Goal: Transaction & Acquisition: Download file/media

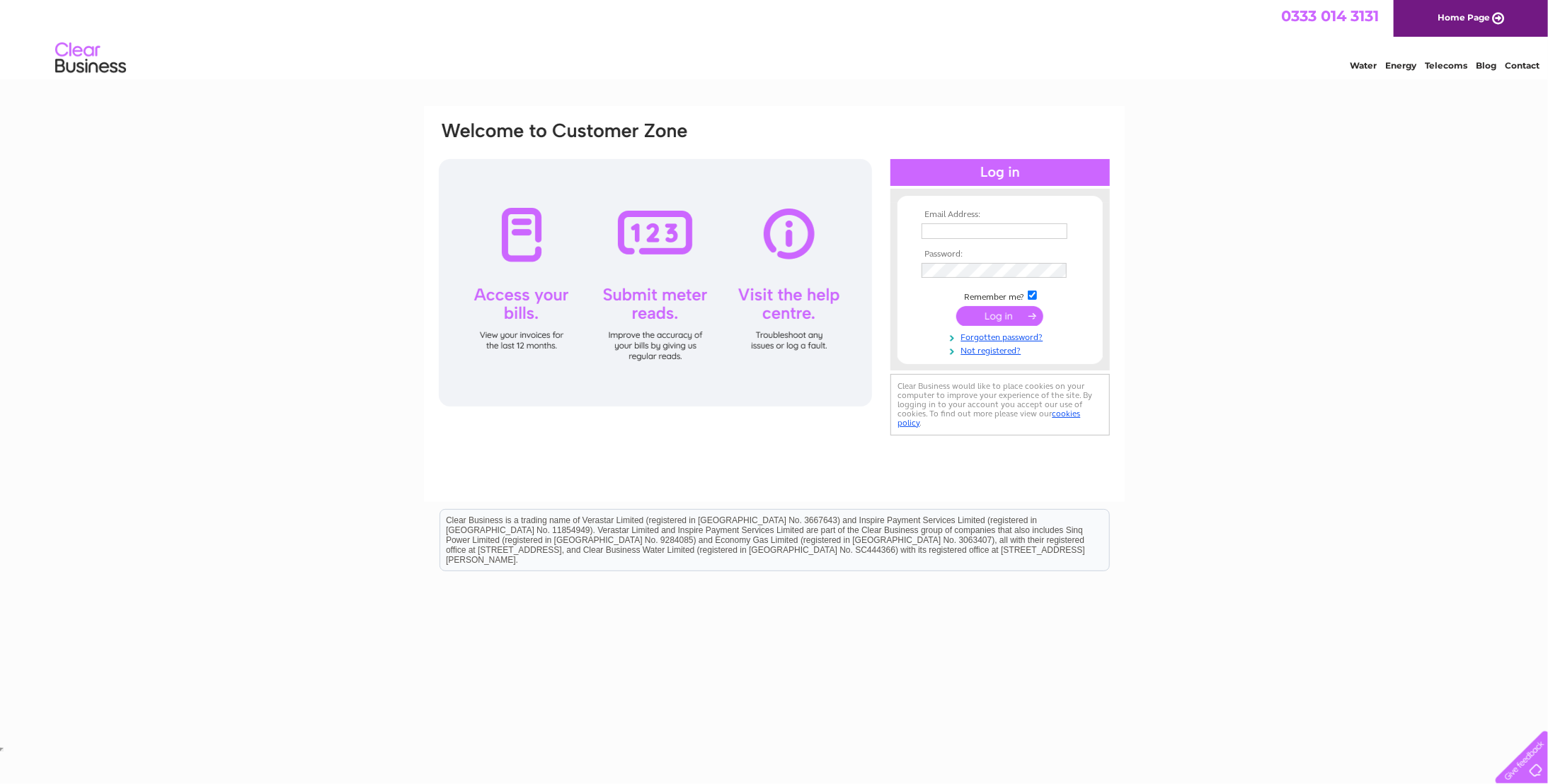
type input "ariel@biblos.co.uk"
click at [993, 319] on input "submit" at bounding box center [1000, 316] width 87 height 20
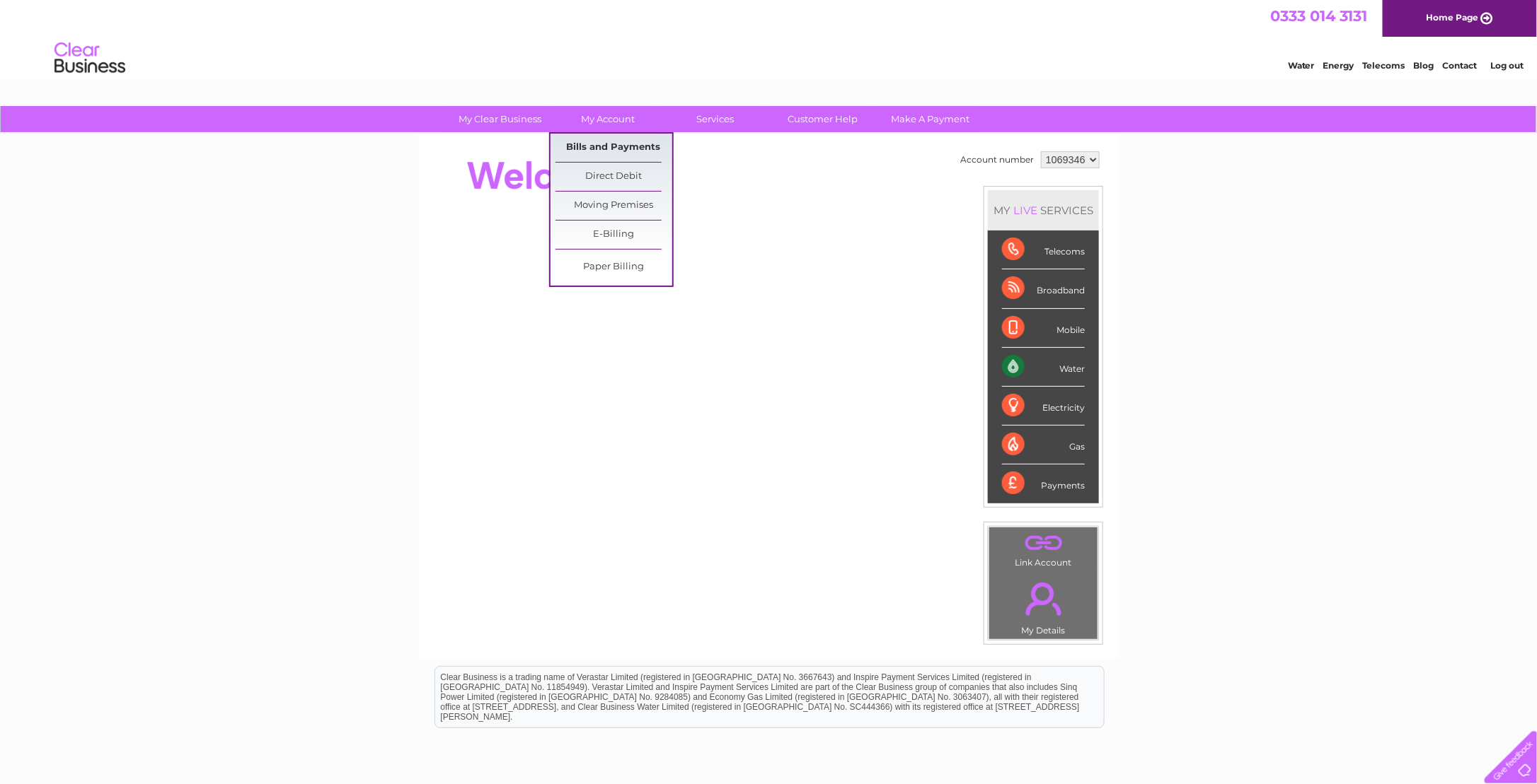
click at [610, 149] on link "Bills and Payments" at bounding box center [614, 148] width 117 height 28
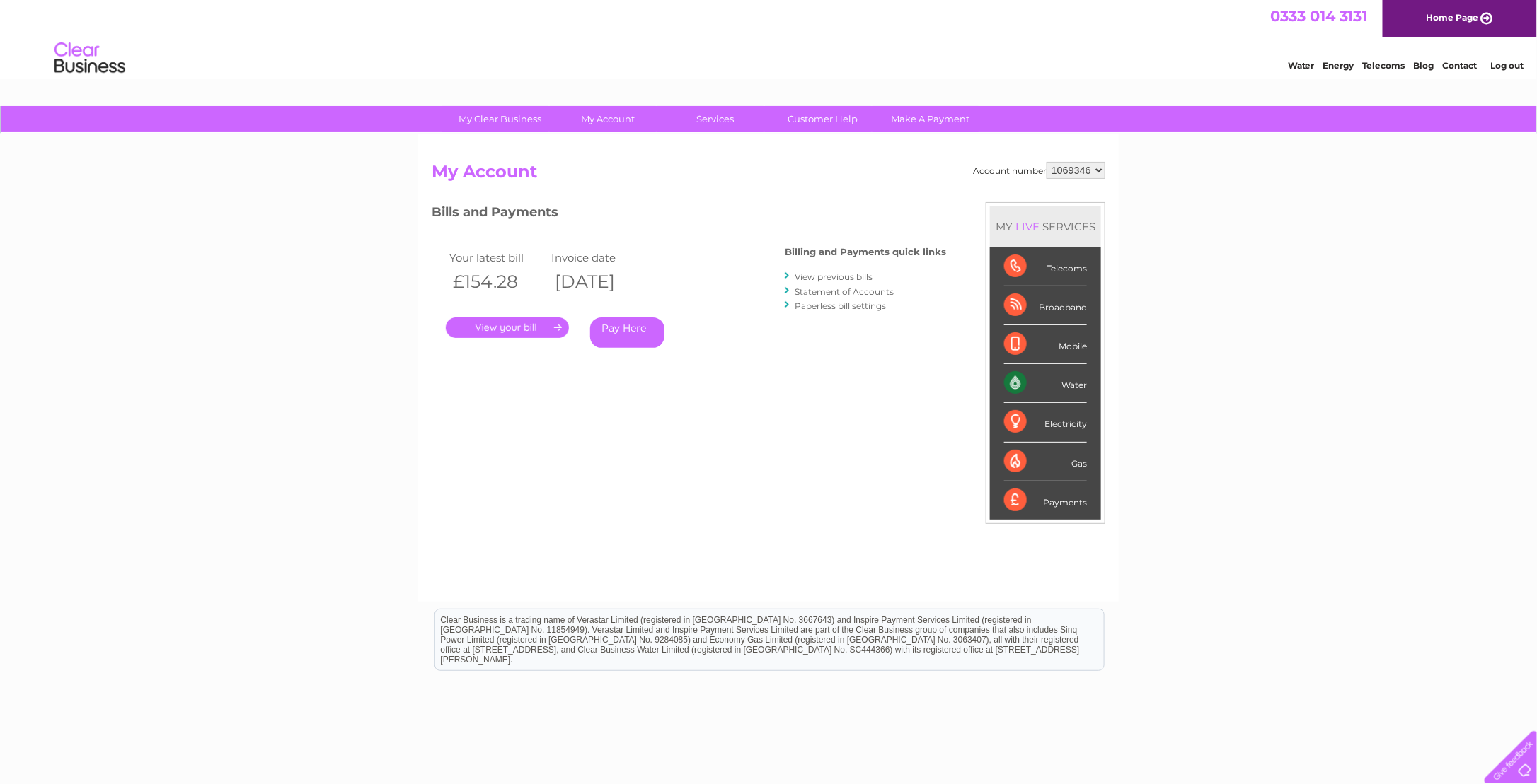
click at [811, 279] on link "View previous bills" at bounding box center [833, 277] width 77 height 11
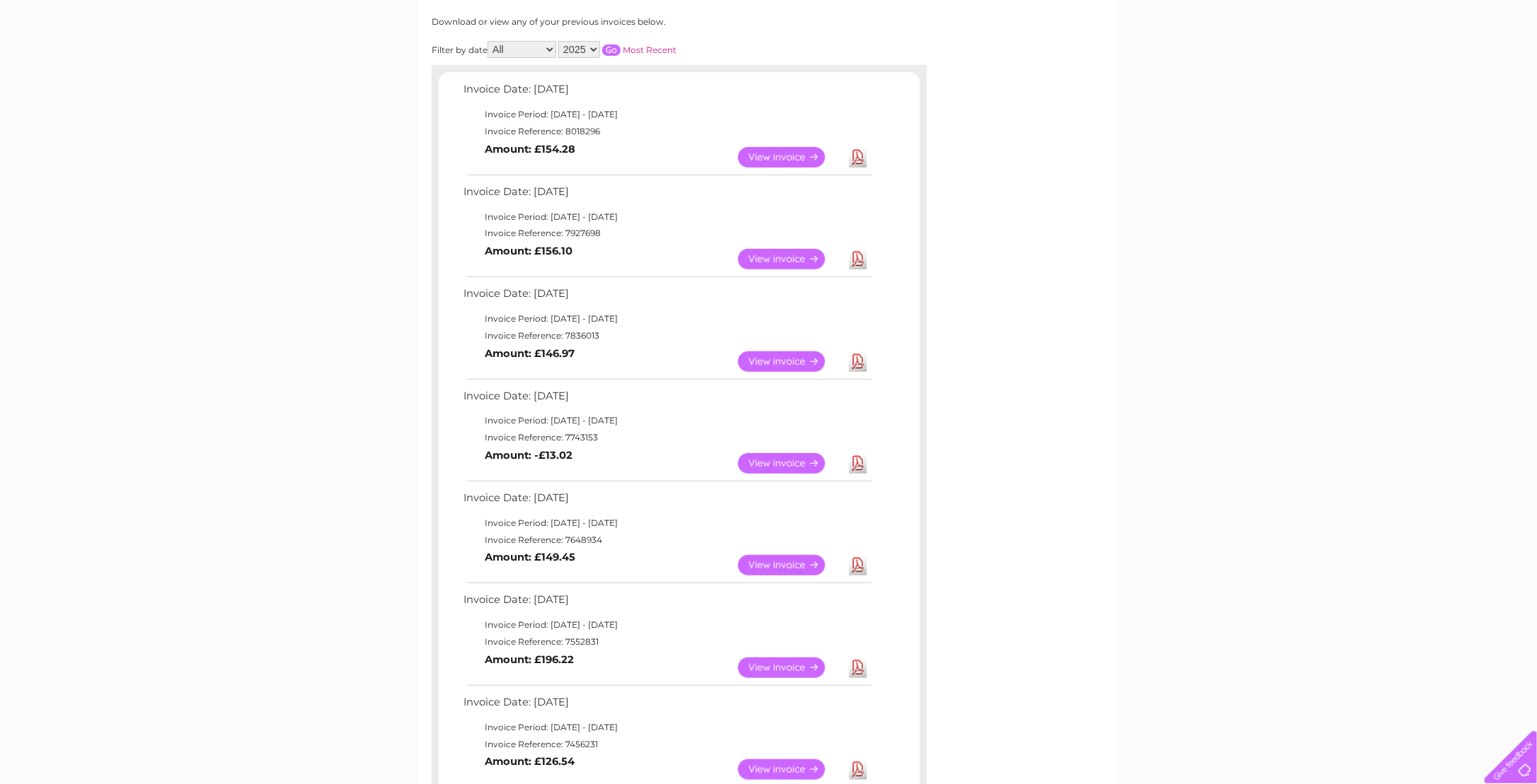
scroll to position [212, 0]
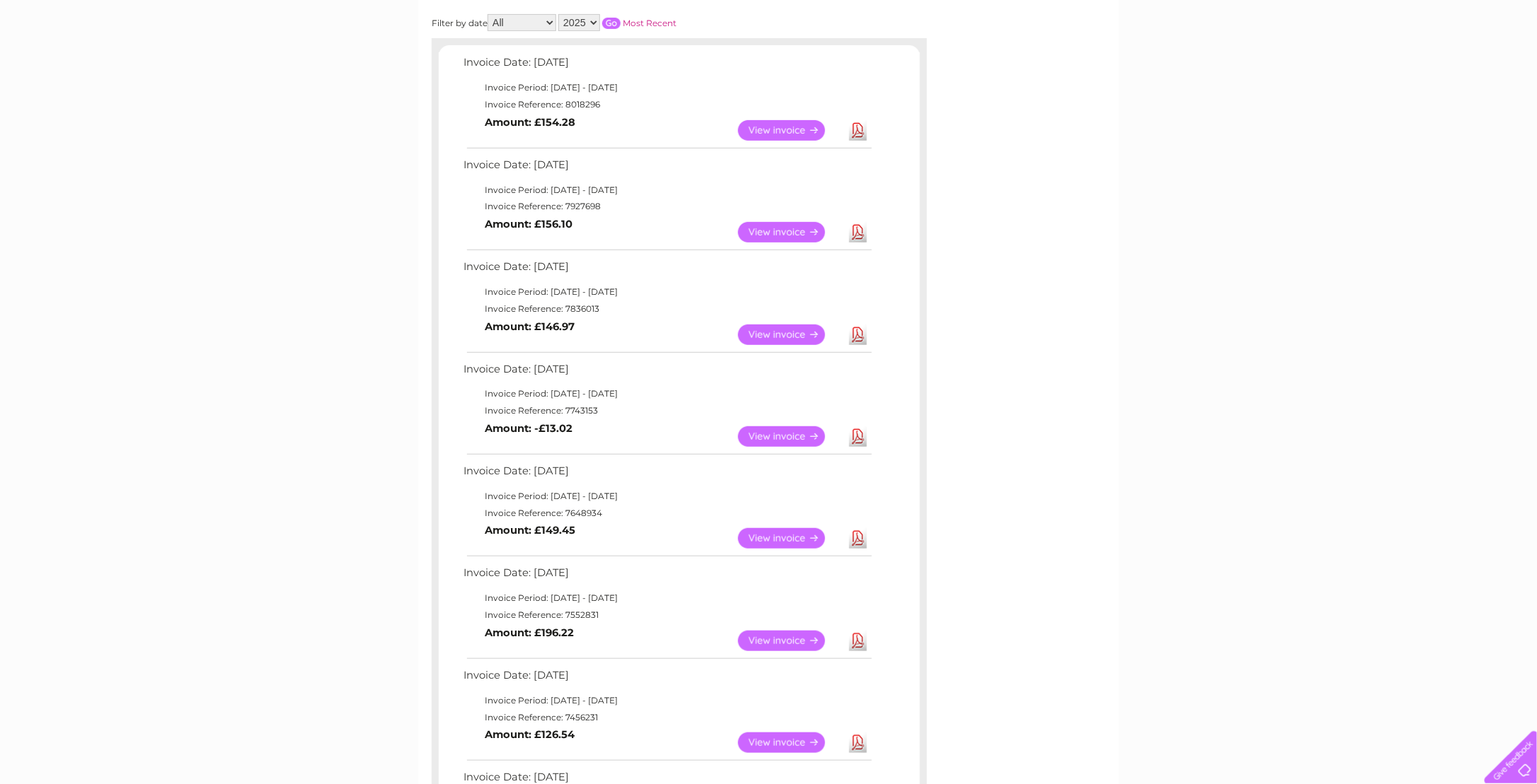
click at [793, 433] on link "View" at bounding box center [791, 437] width 104 height 21
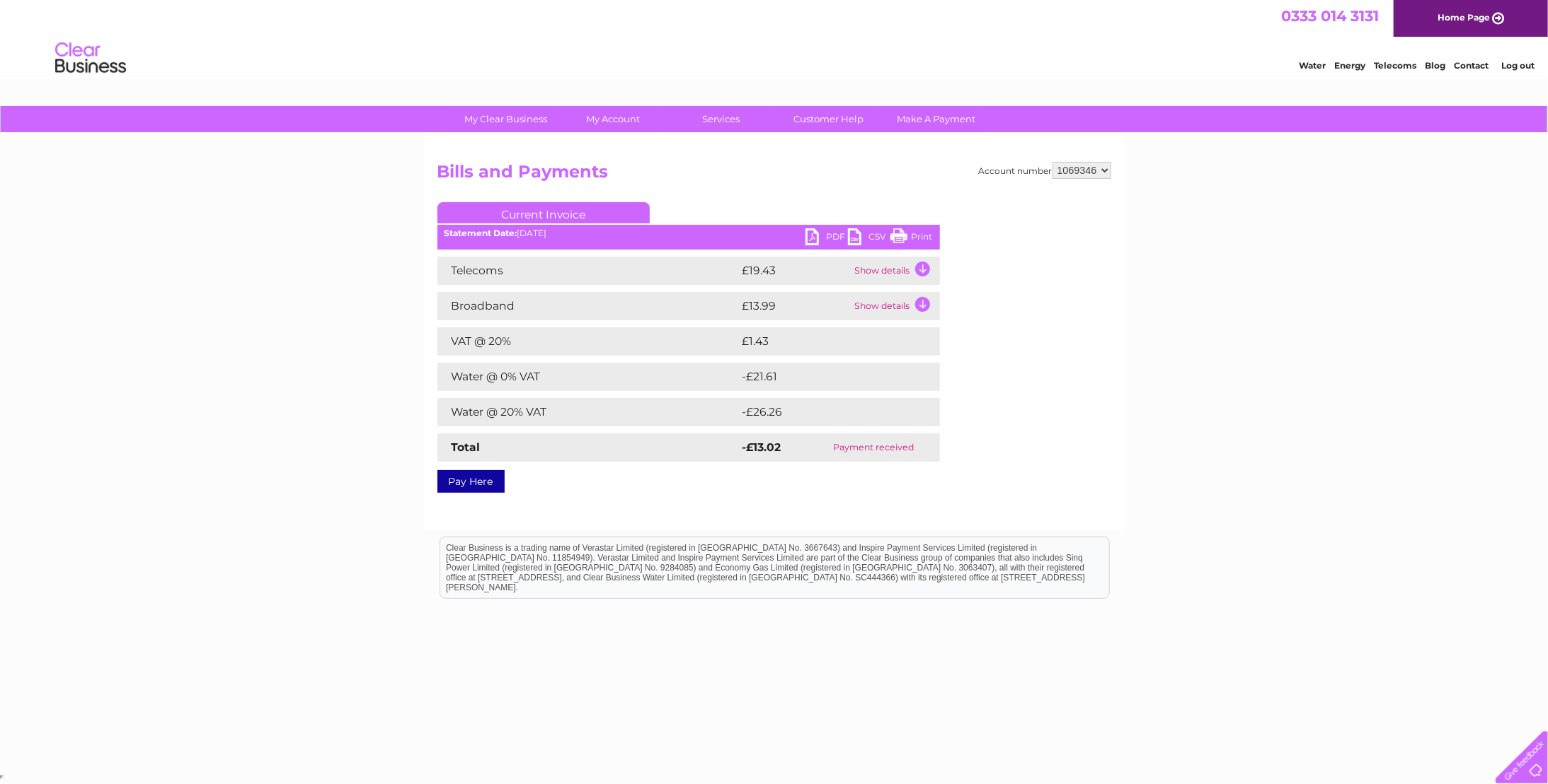
click at [814, 241] on link "PDF" at bounding box center [826, 239] width 42 height 21
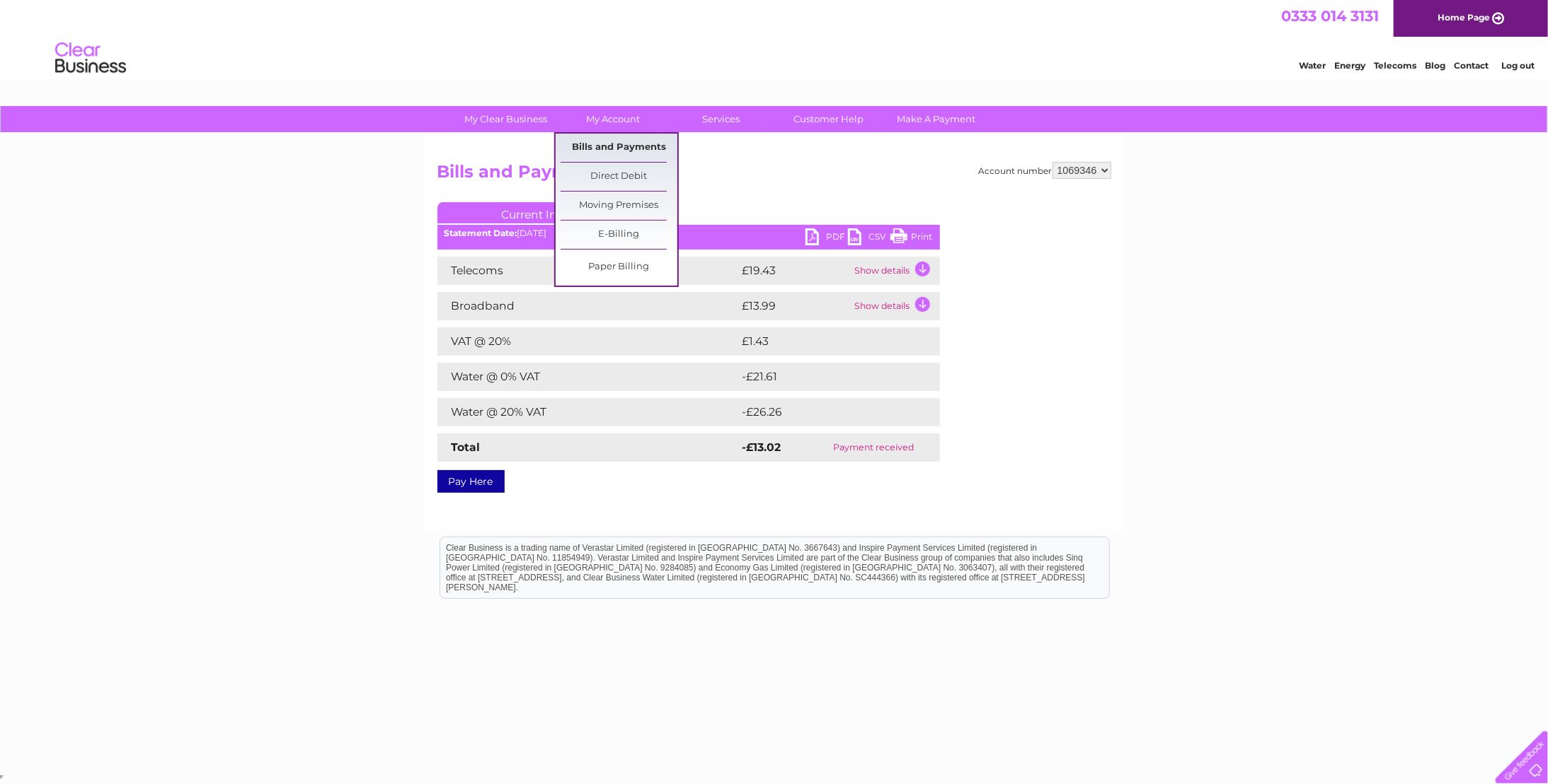
click at [634, 143] on link "Bills and Payments" at bounding box center [619, 148] width 117 height 28
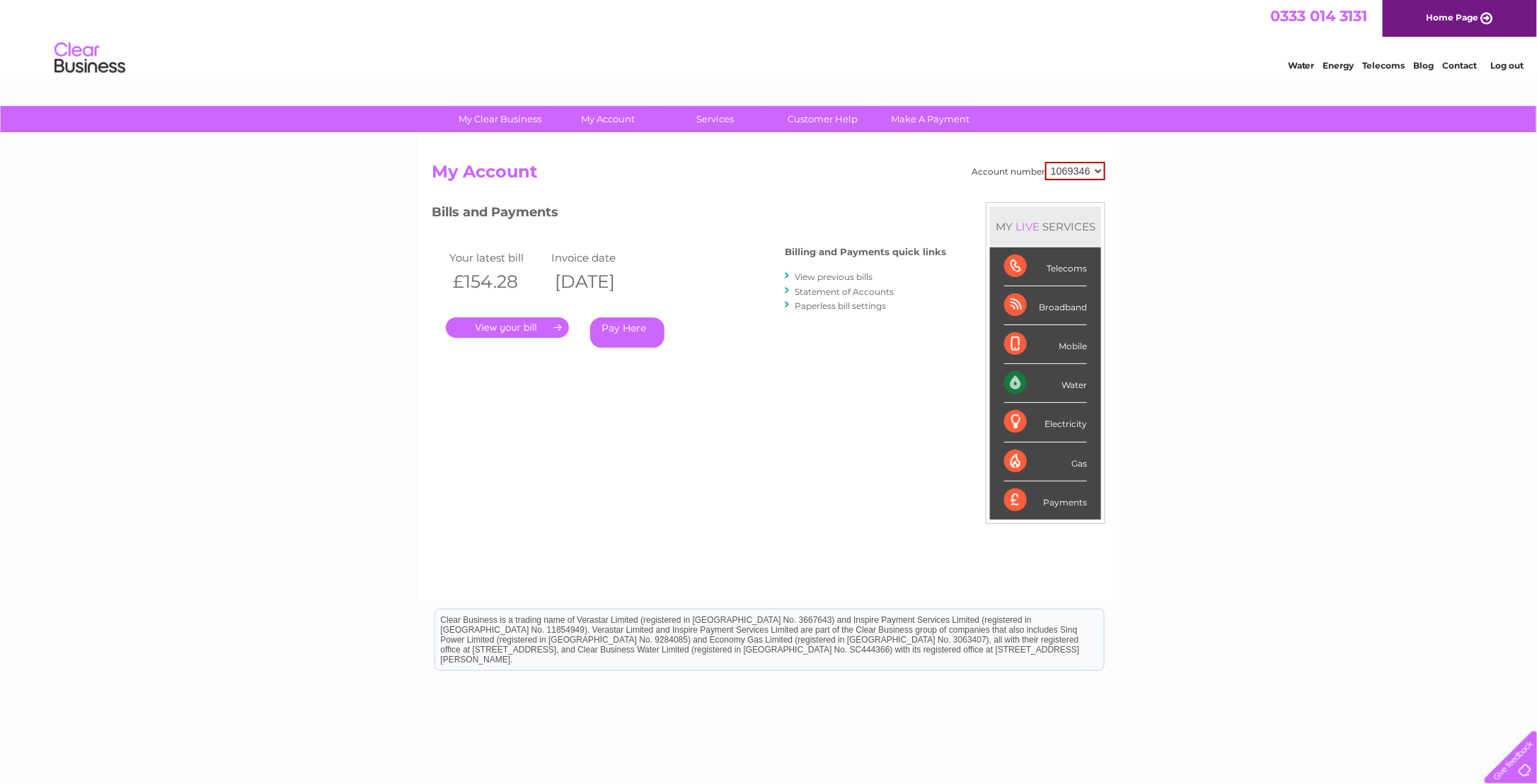
click at [811, 277] on link "View previous bills" at bounding box center [833, 277] width 77 height 11
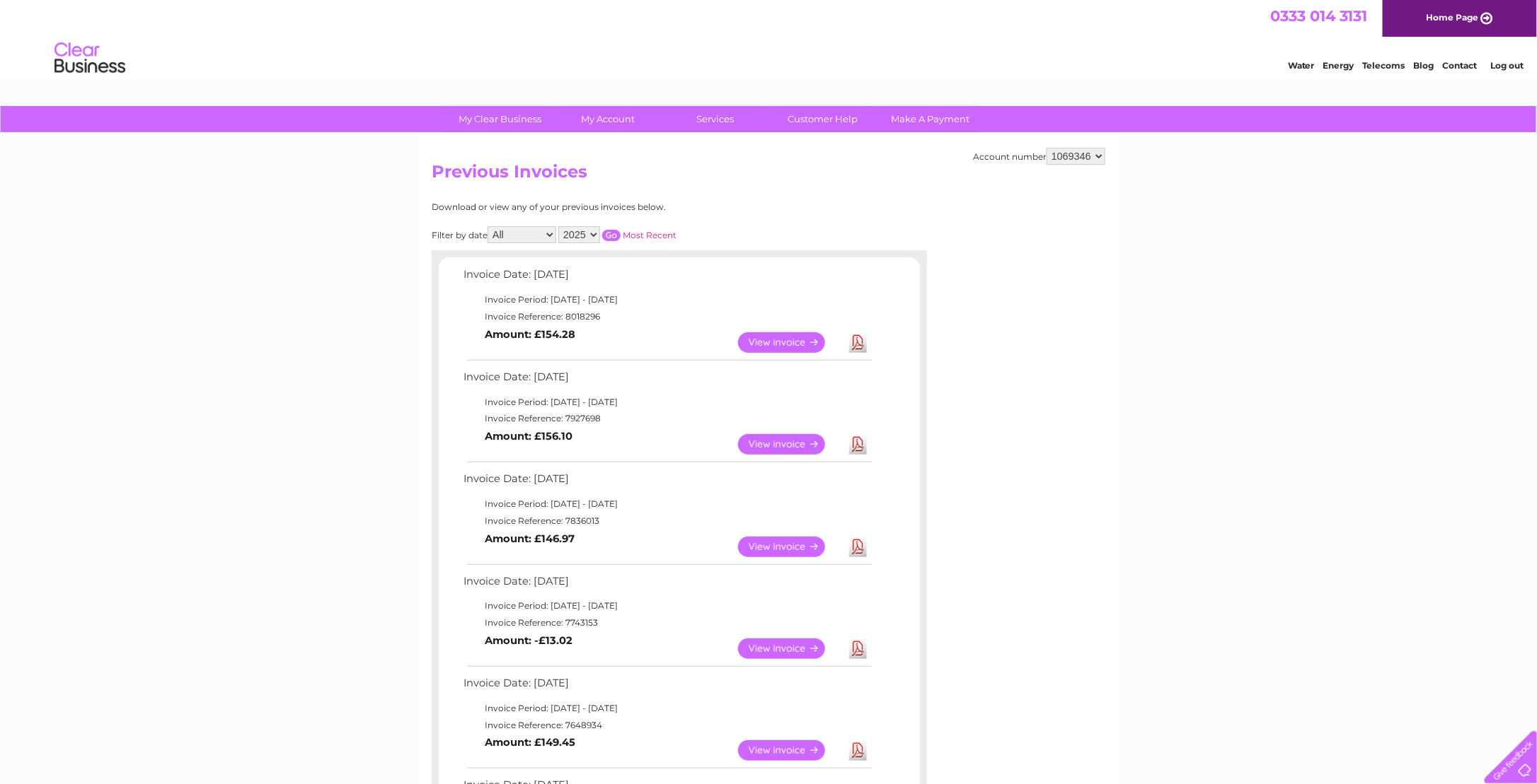
click at [856, 545] on link "Download" at bounding box center [858, 546] width 18 height 21
click at [856, 443] on link "Download" at bounding box center [858, 444] width 18 height 21
click at [859, 341] on link "Download" at bounding box center [858, 342] width 18 height 21
